Goal: Entertainment & Leisure: Consume media (video, audio)

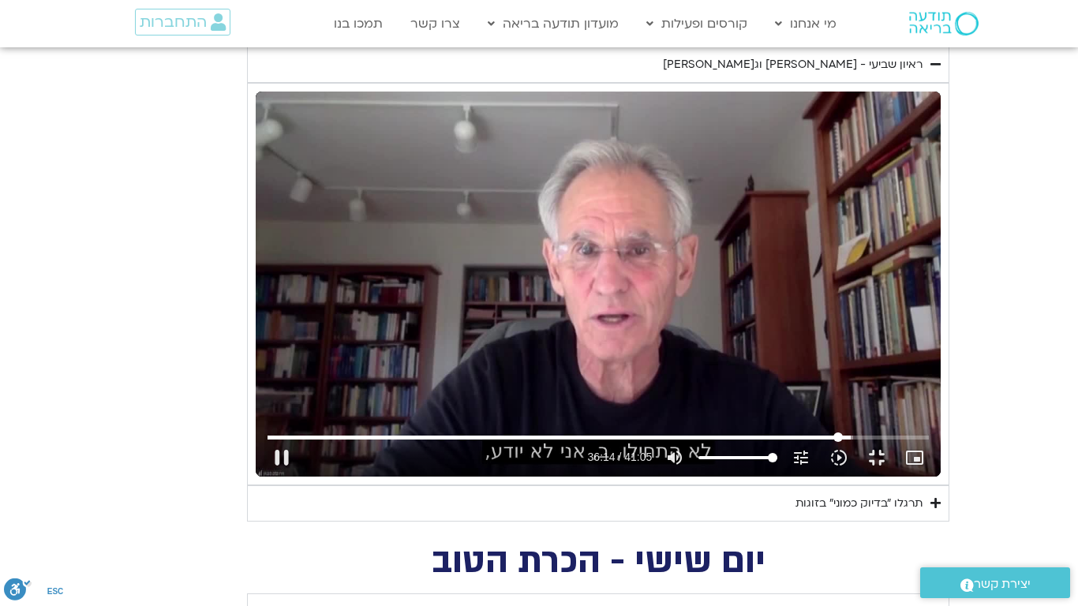
click at [920, 442] on input "Seek" at bounding box center [598, 436] width 662 height 9
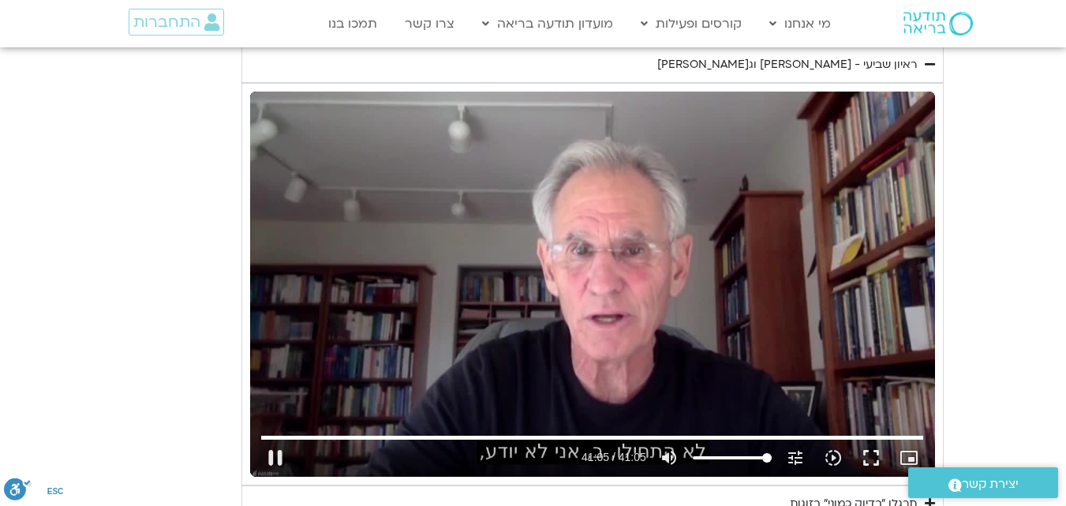
click at [677, 317] on div "Skip Ad 35:38 pause 41:05 / 41:05 volume_up Mute tune Resolution Auto 720p slow…" at bounding box center [592, 284] width 685 height 385
type input "2465.237525"
click at [1013, 278] on section "יום שביעי - חיבור ונפרדות תרגול יום שביעי עם [PERSON_NAME] - חיבור ונפרדות נא ל…" at bounding box center [533, 37] width 1066 height 969
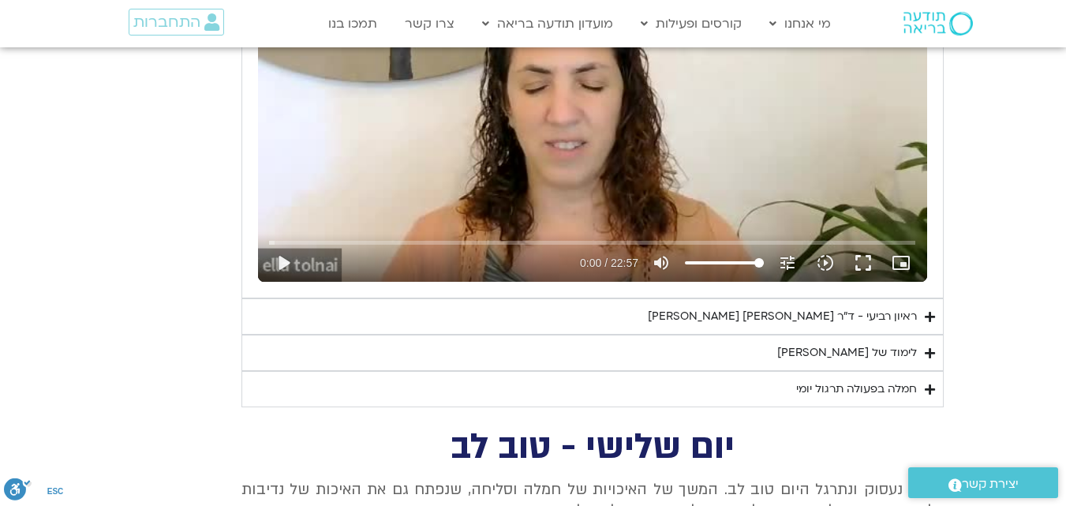
scroll to position [3219, 0]
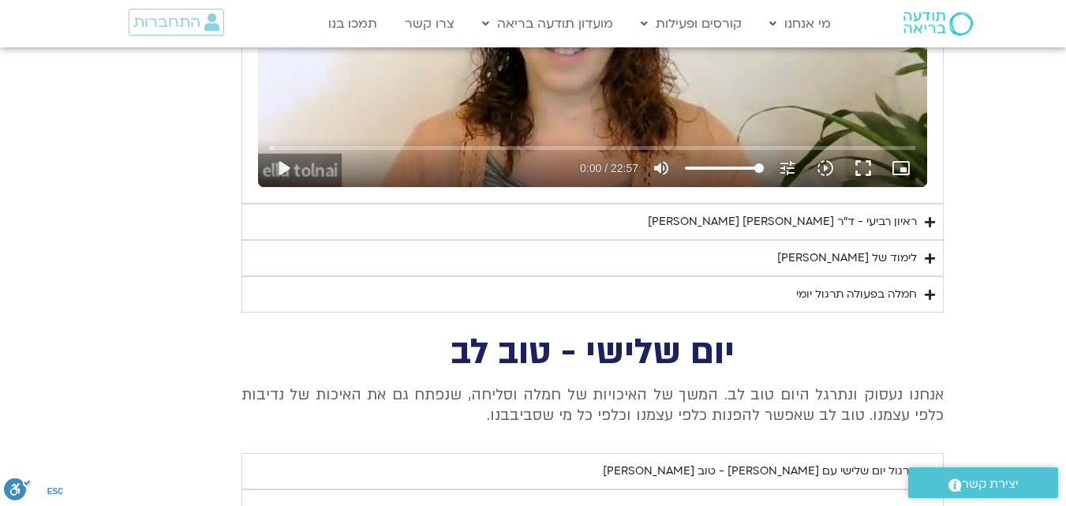
click at [781, 218] on div "ראיון רביעי - ד"ר [PERSON_NAME] [PERSON_NAME]" at bounding box center [782, 221] width 269 height 19
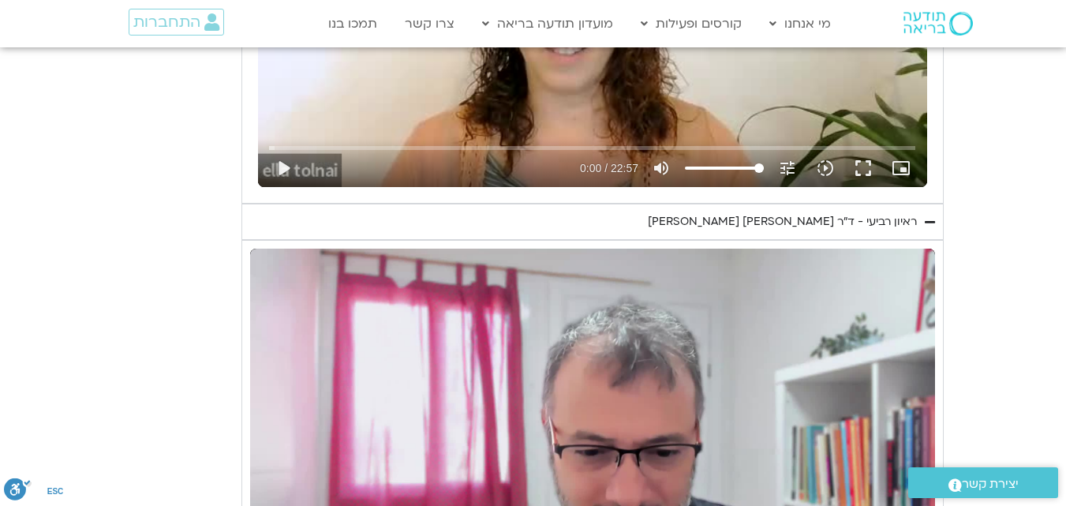
click at [1000, 321] on section "יום רביעי - פחד השבוע שלנו מתחיל מהבסיס, תרגול של חמלה עצמית – נוכחת וקשובה בתו…" at bounding box center [533, 212] width 1066 height 1005
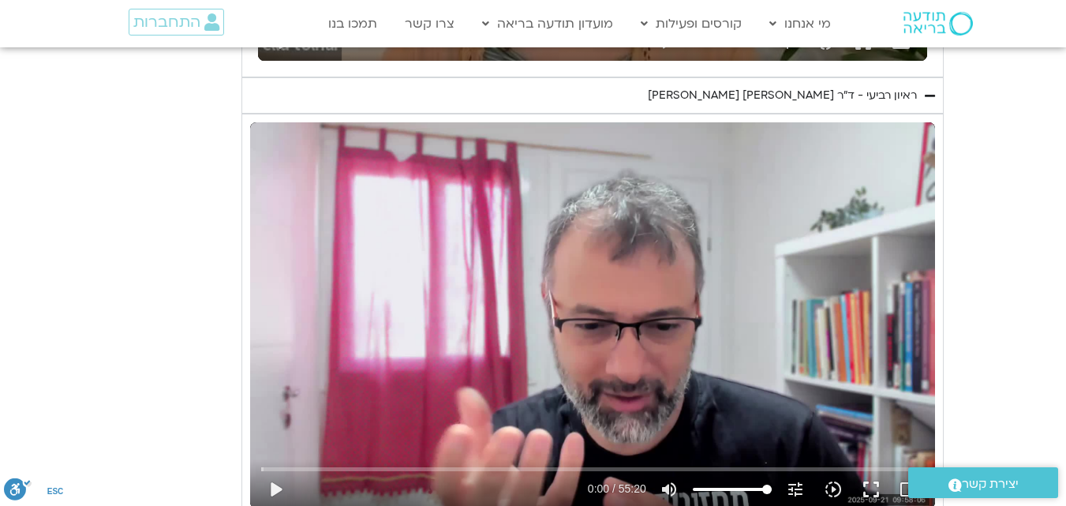
scroll to position [3377, 0]
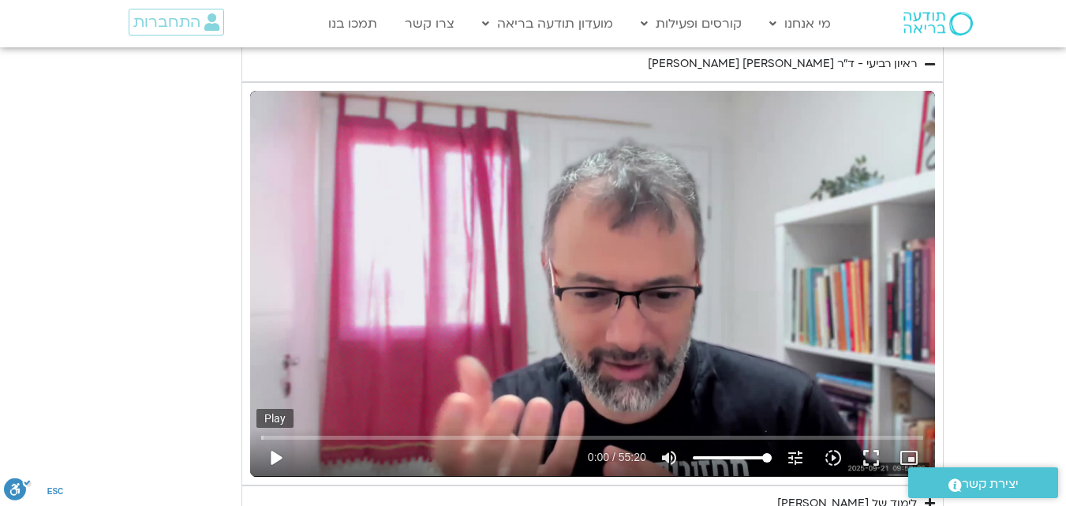
click at [274, 455] on button "play_arrow" at bounding box center [275, 458] width 38 height 38
click at [757, 373] on div "Skip Ad 5:01 pause 0:11 / 55:20 volume_up Mute tune Resolution Auto 240p slow_m…" at bounding box center [592, 283] width 685 height 385
type input "11.343617"
click at [989, 320] on section "יום רביעי - פחד השבוע שלנו מתחיל מהבסיס, תרגול של חמלה עצמית – נוכחת וקשובה בתו…" at bounding box center [533, 54] width 1066 height 1005
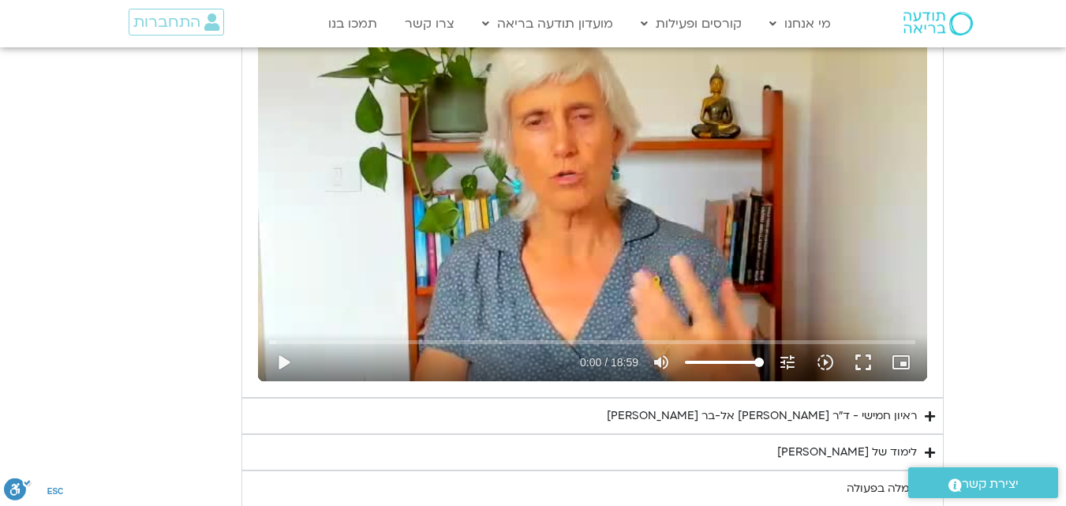
scroll to position [2367, 0]
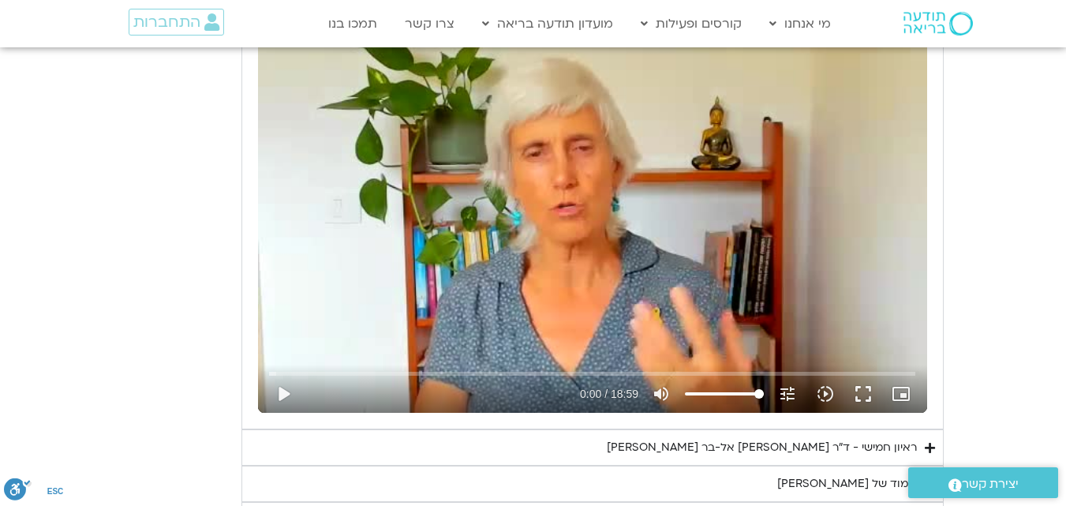
click at [746, 439] on div "ראיון חמישי - ד"ר [PERSON_NAME] אל-בר [PERSON_NAME]" at bounding box center [762, 447] width 310 height 19
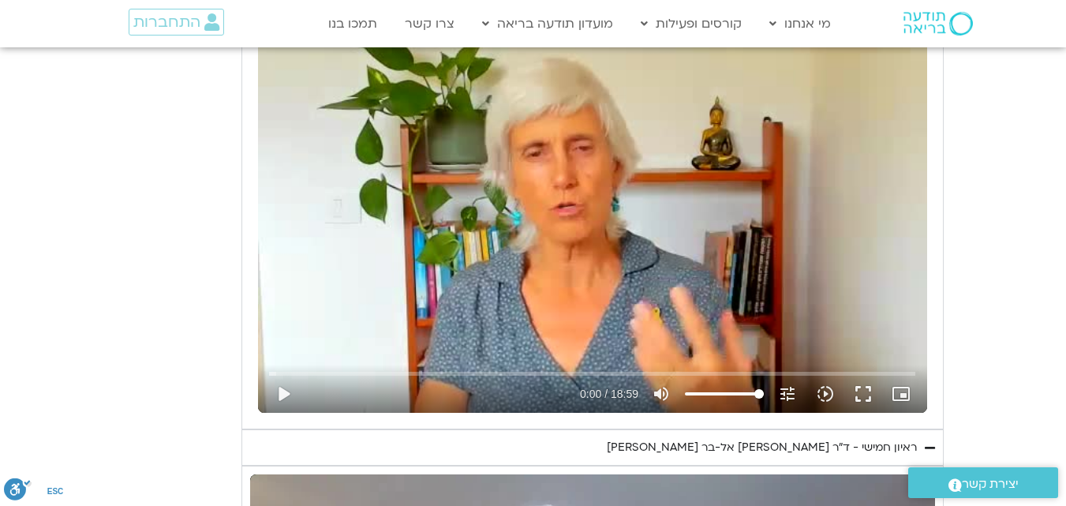
click at [1008, 417] on section "יום חמישי - אשמה תרגול יום חמישי עם [PERSON_NAME] - אשמה נא להזין כתובת אימייל …" at bounding box center [533, 438] width 1066 height 1005
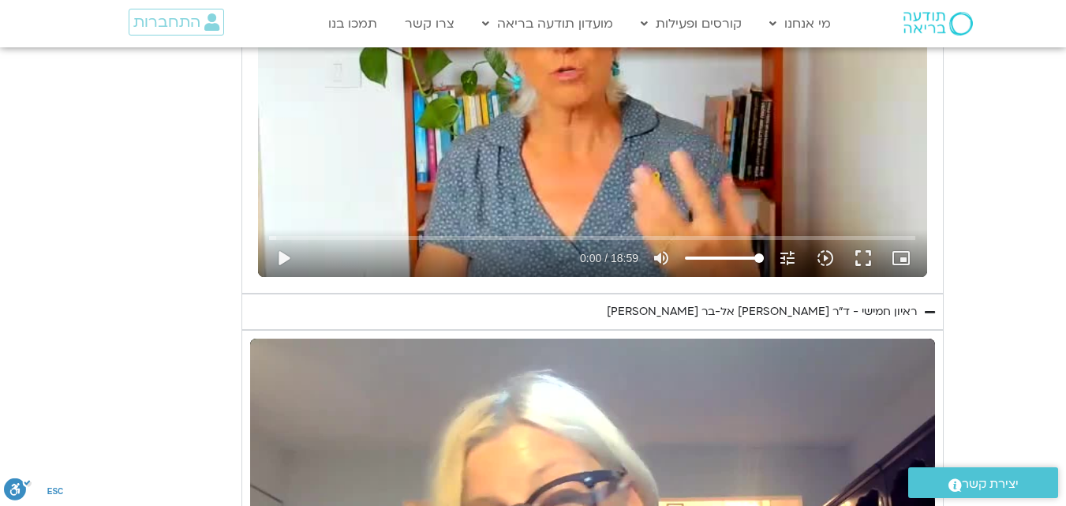
scroll to position [2777, 0]
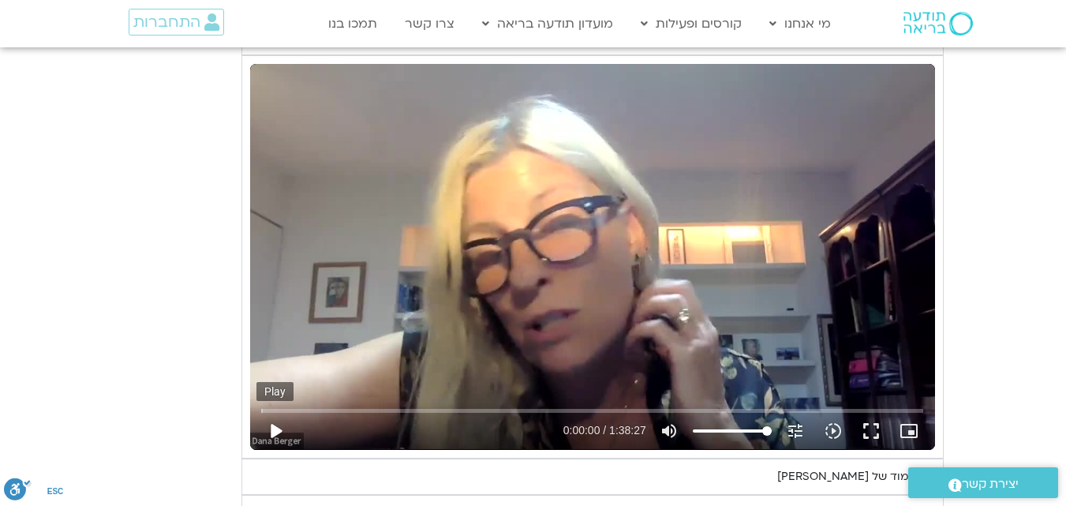
click at [275, 429] on button "play_arrow" at bounding box center [275, 431] width 38 height 38
click at [870, 428] on button "fullscreen" at bounding box center [871, 431] width 38 height 38
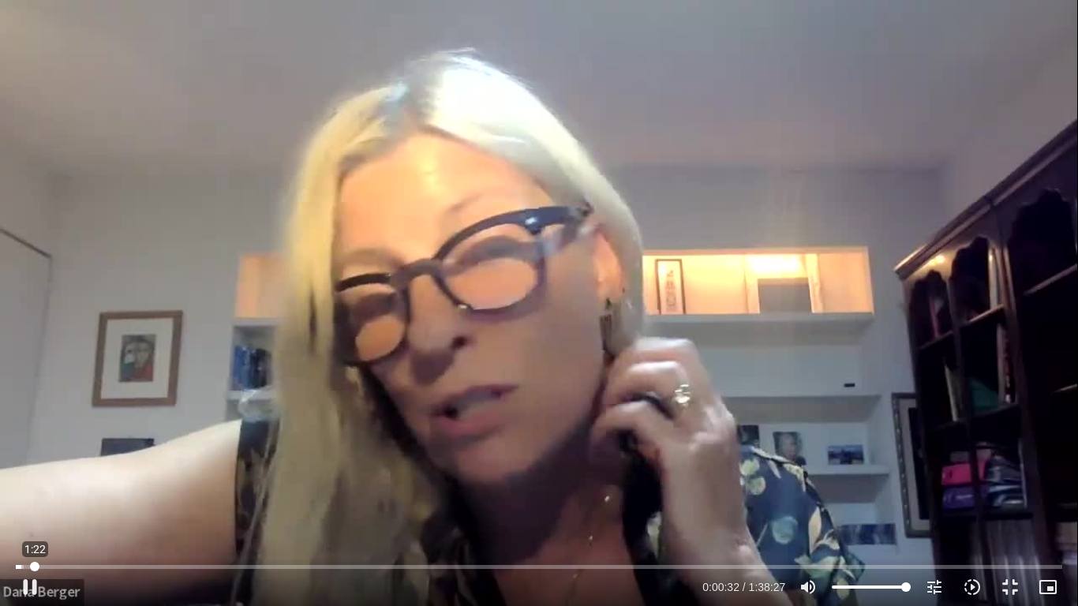
click at [35, 567] on input "Seek" at bounding box center [539, 566] width 1047 height 9
click at [48, 566] on input "Seek" at bounding box center [539, 566] width 1047 height 9
click at [69, 567] on input "Seek" at bounding box center [539, 566] width 1047 height 9
click at [233, 463] on div "Skip Ad 8:25 pause 0:05:37 / 1:38:27 volume_up Mute tune Resolution Auto 720p s…" at bounding box center [539, 303] width 1078 height 606
type input "338.008108"
